Goal: Complete application form

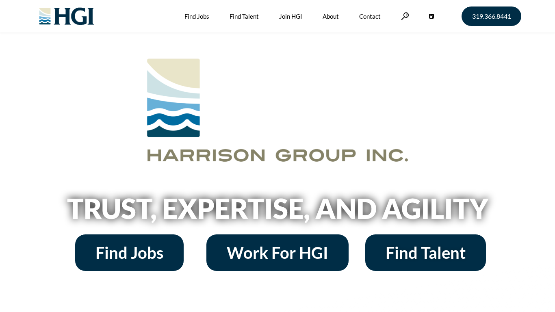
scroll to position [1167, 0]
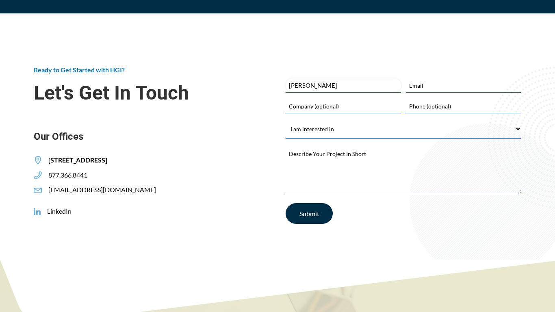
type input "[PERSON_NAME]"
type input "[EMAIL_ADDRESS][DOMAIN_NAME]"
type input "Lifetime Quality Roofing"
type input "7734924059"
select select "Other"
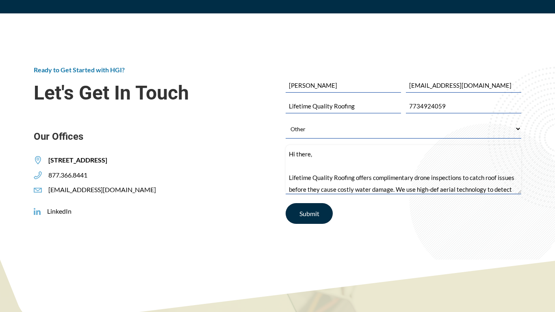
scroll to position [104, 0]
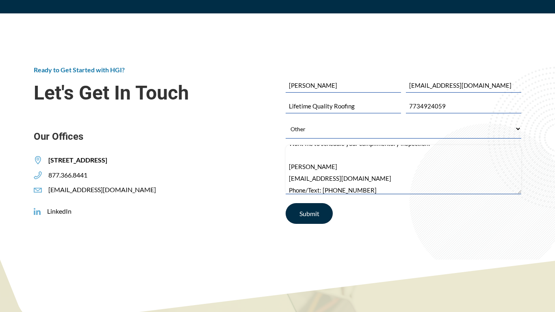
type textarea "Hi there, Lifetime Quality Roofing offers complimentary drone inspections to ca…"
click at [309, 213] on input "Submit" at bounding box center [309, 213] width 47 height 21
